Goal: Task Accomplishment & Management: Manage account settings

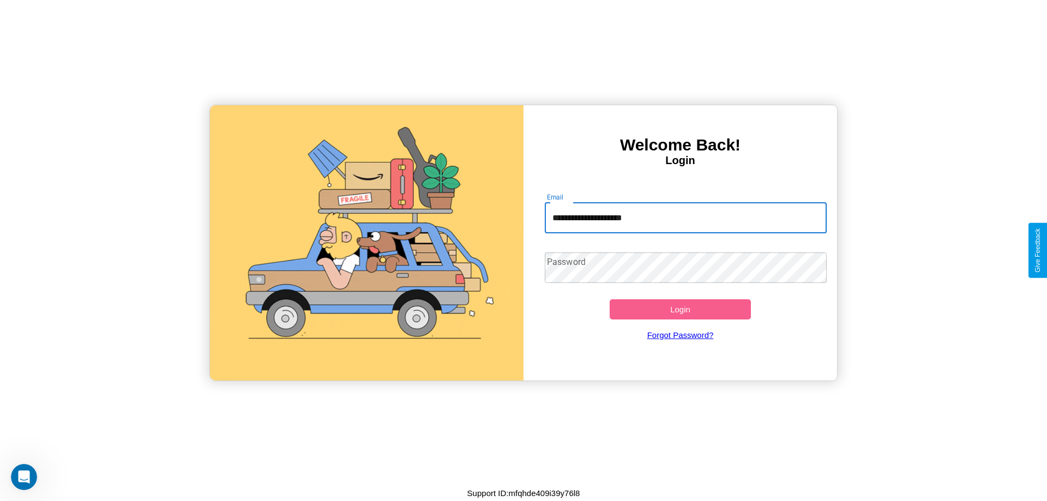
type input "**********"
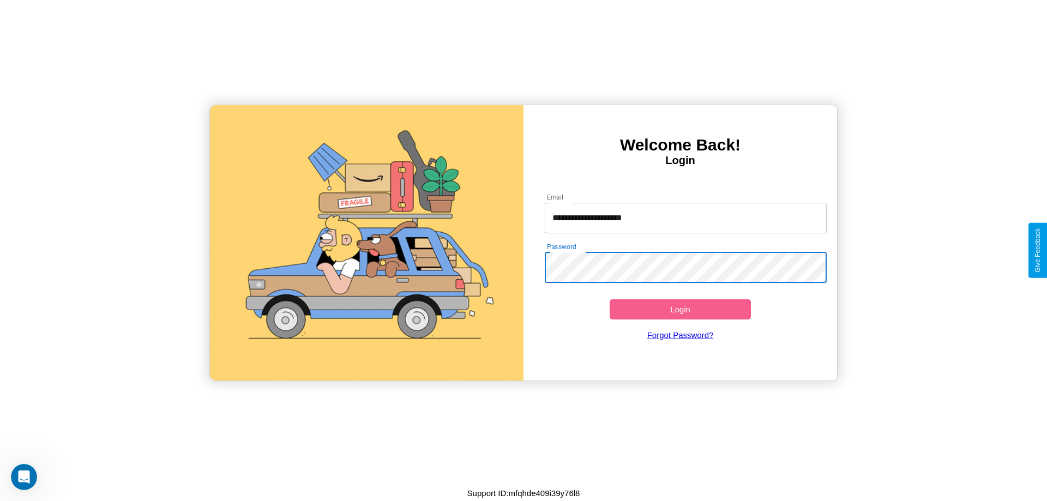
click at [680, 309] on button "Login" at bounding box center [680, 309] width 141 height 20
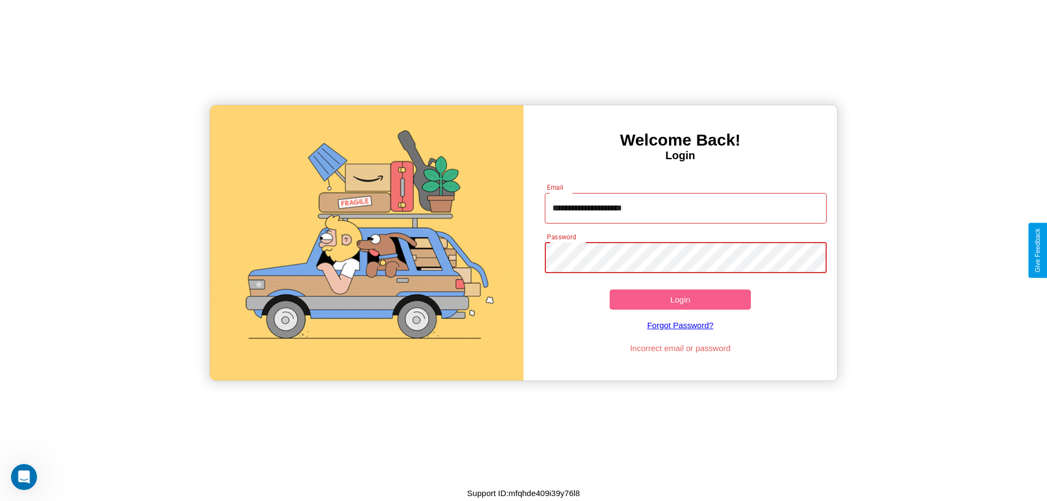
click at [680, 299] on button "Login" at bounding box center [680, 300] width 141 height 20
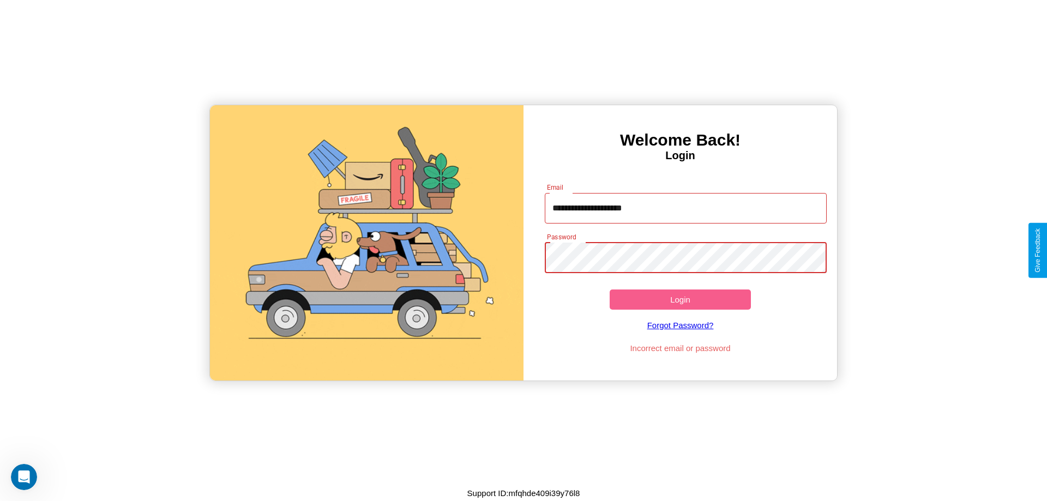
click at [680, 299] on button "Login" at bounding box center [680, 300] width 141 height 20
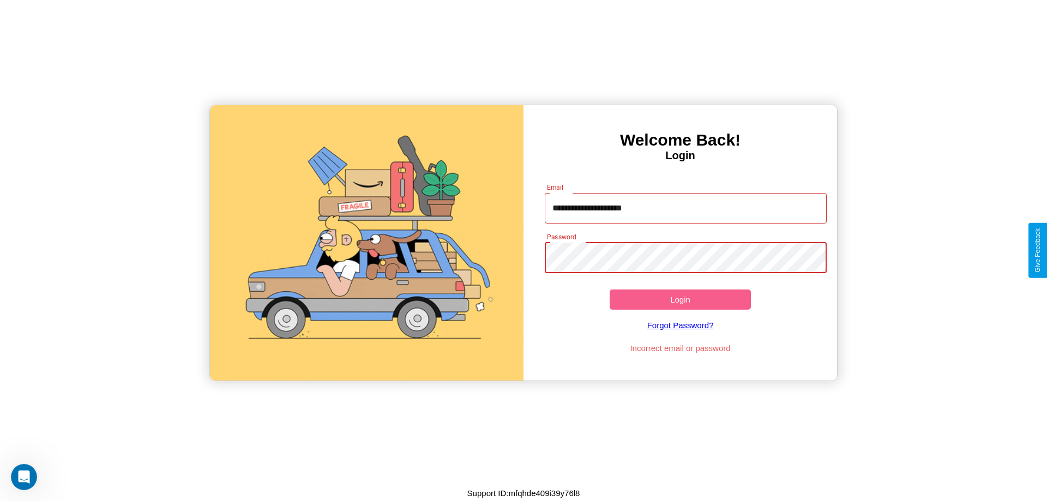
click at [680, 299] on button "Login" at bounding box center [680, 300] width 141 height 20
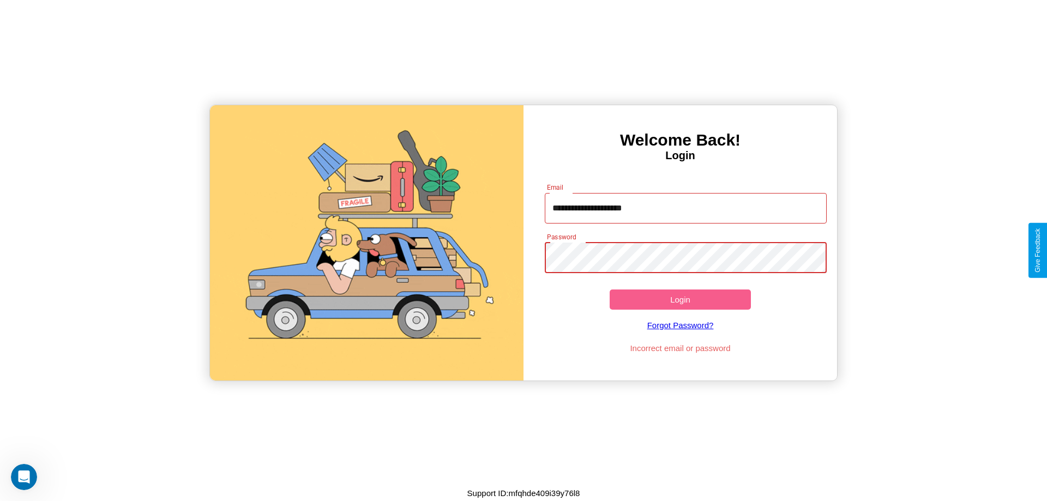
click at [680, 299] on button "Login" at bounding box center [680, 300] width 141 height 20
